Goal: Navigation & Orientation: Find specific page/section

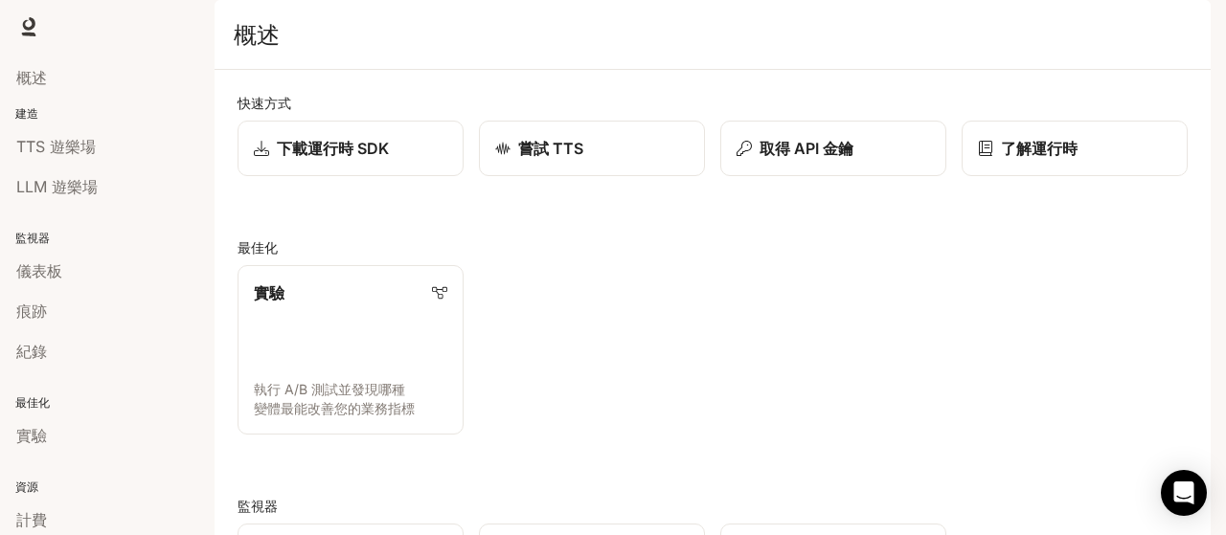
click at [1177, 31] on img "button" at bounding box center [1183, 26] width 27 height 27
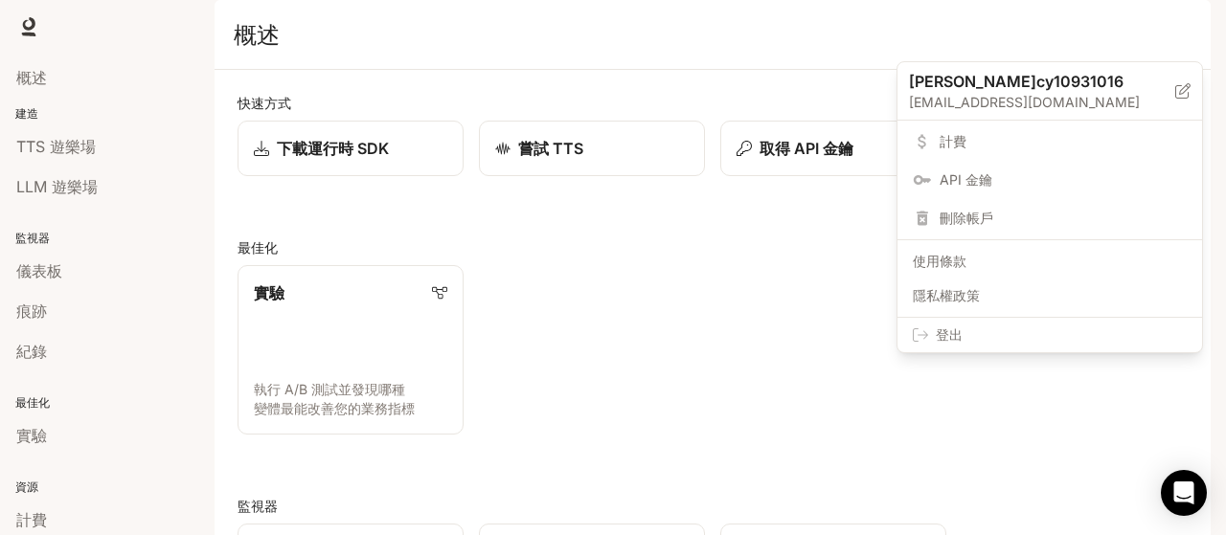
click at [1016, 140] on span "計費" at bounding box center [1063, 141] width 247 height 19
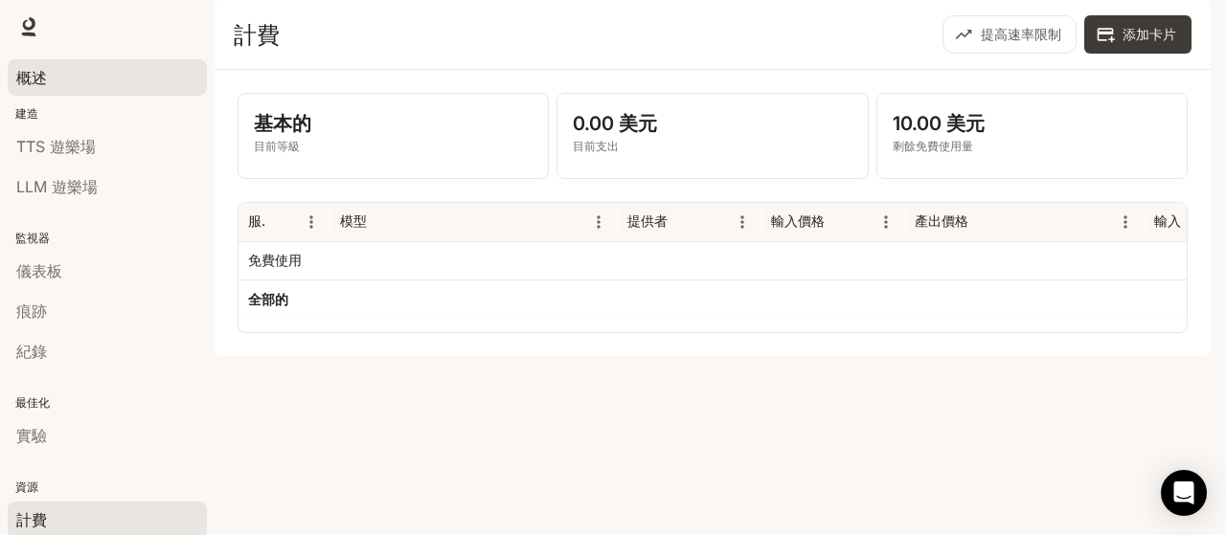
click at [57, 79] on div "概述" at bounding box center [107, 77] width 182 height 23
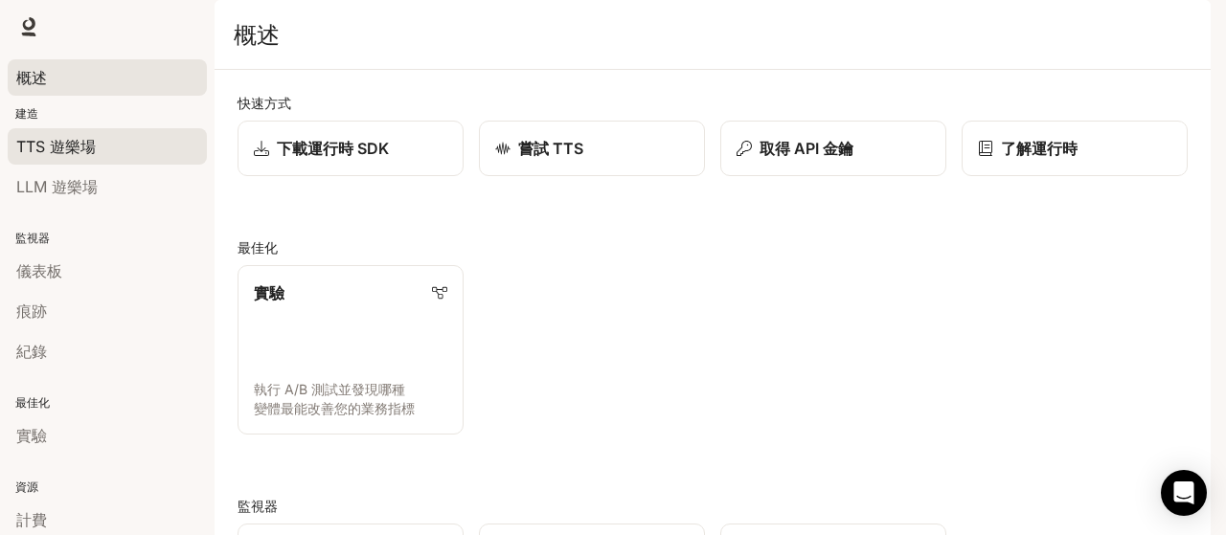
click at [102, 140] on div "TTS 遊樂場" at bounding box center [107, 146] width 182 height 23
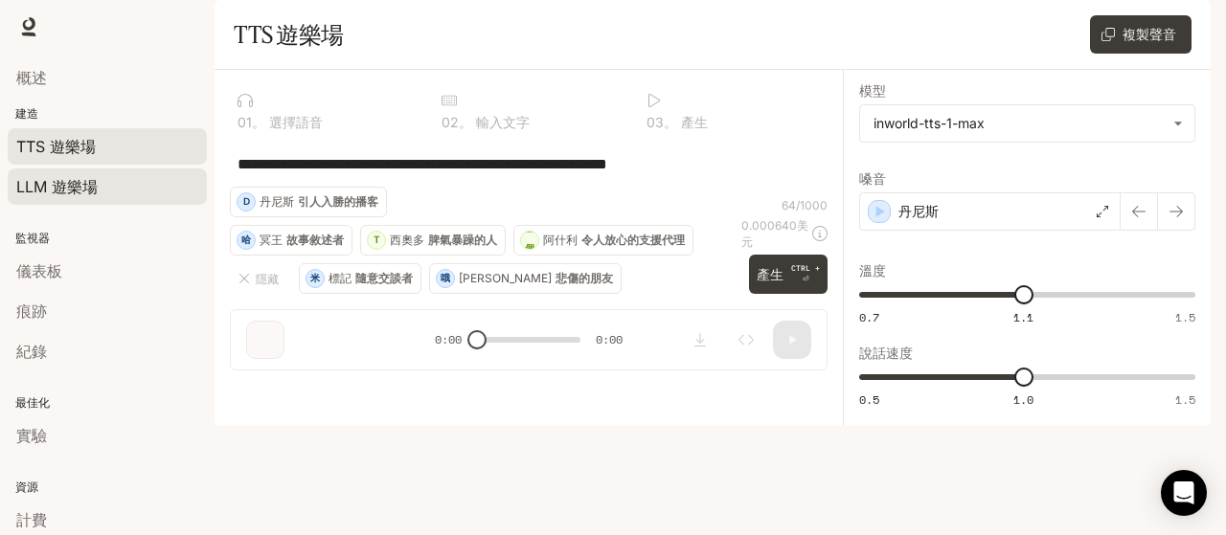
click at [137, 175] on div "LLM 遊樂場" at bounding box center [107, 186] width 182 height 23
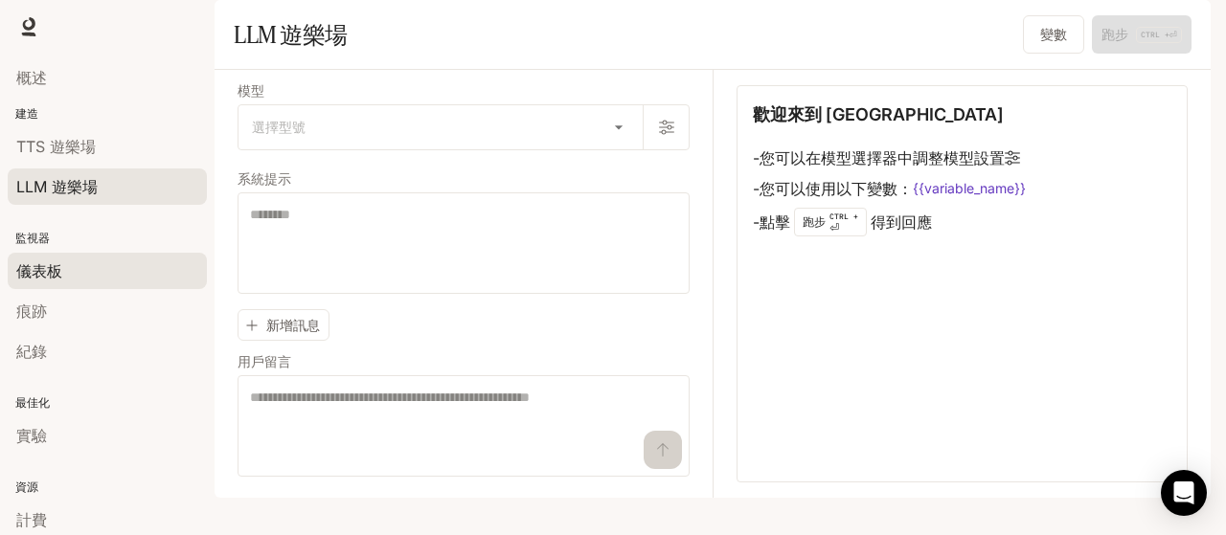
click at [102, 265] on div "儀表板" at bounding box center [107, 271] width 182 height 23
